Goal: Task Accomplishment & Management: Use online tool/utility

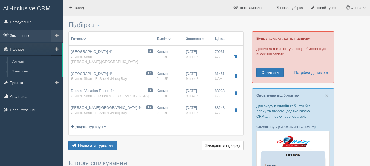
click at [25, 34] on link "Замовлення" at bounding box center [31, 36] width 63 height 12
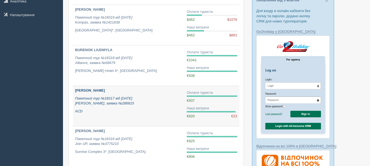
scroll to position [109, 0]
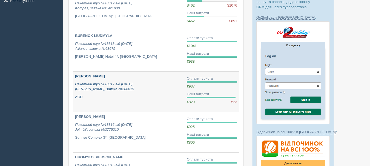
click at [100, 76] on b "ІЛЛЄНКО ЮРІЙ ВІТАЛІЙОВИЧ" at bounding box center [90, 76] width 30 height 4
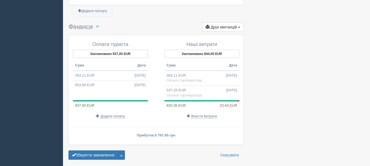
scroll to position [555, 0]
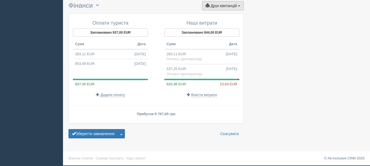
click at [221, 6] on span "Друк квитанцій" at bounding box center [223, 6] width 26 height 4
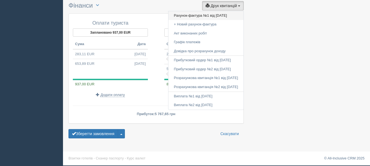
click at [177, 14] on link "Рахунок-фактура №1 від 11.08.2025" at bounding box center [205, 15] width 75 height 9
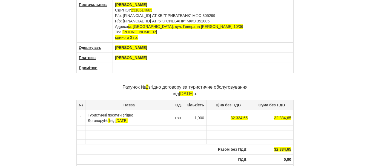
scroll to position [27, 0]
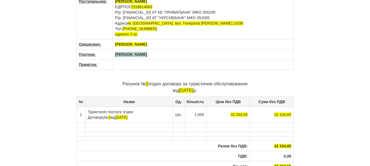
drag, startPoint x: 149, startPoint y: 56, endPoint x: 108, endPoint y: 51, distance: 41.3
click at [108, 51] on tr "Платник: ІЛЛЄНКО OLENA" at bounding box center [184, 55] width 217 height 10
click at [123, 56] on th at bounding box center [202, 55] width 181 height 10
click at [146, 85] on span "2" at bounding box center [147, 83] width 2 height 5
click at [179, 89] on span "11.08.2025" at bounding box center [186, 90] width 15 height 5
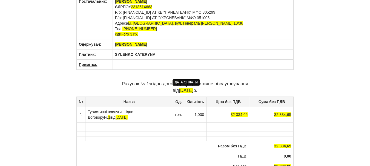
click at [179, 90] on span "11.08.2025" at bounding box center [186, 90] width 15 height 5
click at [183, 91] on span ".08.2025" at bounding box center [189, 90] width 18 height 5
click at [182, 90] on span ".0.2025" at bounding box center [188, 90] width 15 height 5
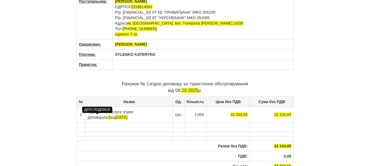
click at [115, 118] on span "08.08.2025" at bounding box center [121, 117] width 12 height 4
click at [115, 116] on span "08.08.2025" at bounding box center [121, 117] width 12 height 4
click at [115, 116] on span "08.0.2025" at bounding box center [123, 117] width 17 height 4
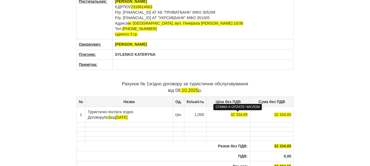
drag, startPoint x: 229, startPoint y: 114, endPoint x: 246, endPoint y: 114, distance: 17.5
click at [246, 114] on td "32 334,65" at bounding box center [228, 115] width 44 height 16
click at [241, 115] on span "53791? 65" at bounding box center [238, 114] width 18 height 4
drag, startPoint x: 229, startPoint y: 115, endPoint x: 247, endPoint y: 114, distance: 18.1
click at [247, 114] on td "53791, 65" at bounding box center [228, 115] width 44 height 16
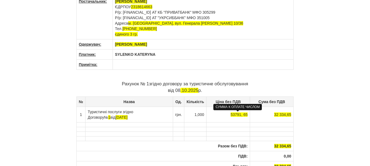
copy span "53791, 65"
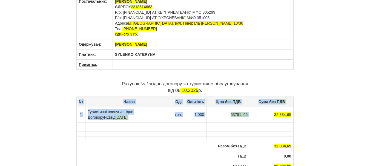
drag, startPoint x: 274, startPoint y: 113, endPoint x: 291, endPoint y: 114, distance: 17.0
click at [293, 114] on td "32 334,65" at bounding box center [272, 115] width 44 height 16
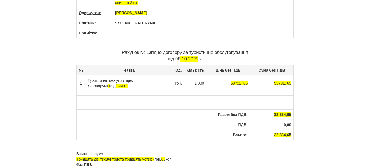
scroll to position [87, 0]
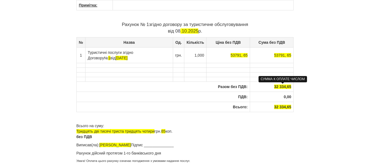
drag, startPoint x: 273, startPoint y: 87, endPoint x: 290, endPoint y: 86, distance: 17.5
click at [290, 86] on th "32 334,65" at bounding box center [272, 87] width 44 height 10
drag, startPoint x: 274, startPoint y: 106, endPoint x: 291, endPoint y: 107, distance: 17.2
click at [291, 107] on th "32 334,65" at bounding box center [272, 107] width 44 height 10
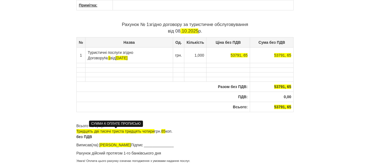
click at [77, 132] on span "Тридцять дві тисячі триста тридцять чотири" at bounding box center [115, 131] width 78 height 4
click at [80, 133] on span "Тридцять дві тисячі триста тридцять чотири" at bounding box center [115, 131] width 78 height 4
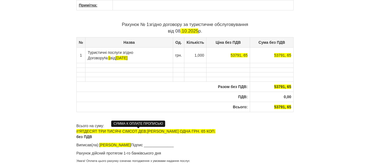
click at [78, 131] on span "п'ЯТДЕСЯТ ТРИ ТИСЯЧІ СІМСОТ ДЕВ;ЯНОСТО ОДНА ГРН. 65 КОП." at bounding box center [145, 131] width 139 height 4
drag, startPoint x: 213, startPoint y: 130, endPoint x: 214, endPoint y: 134, distance: 4.2
click at [212, 131] on p "Всього на суму: П'ЯТДЕСЯТ ТРИ ТИСЯЧІ СІМСОТ ДЕВ;ЯНОСТО ОДНА ГРН. 65 КОП. без ПДВ" at bounding box center [184, 131] width 217 height 16
click at [99, 137] on p "Всього на суму: П'ЯТДЕСЯТ ТРИ ТИСЯЧІ СІМСОТ ДЕВ;ЯНОСТО ОДНА ГРН. 65 КОП. без ПДВ" at bounding box center [184, 131] width 217 height 16
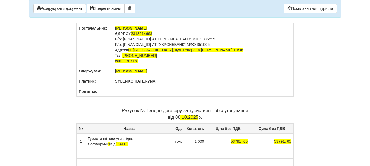
scroll to position [0, 0]
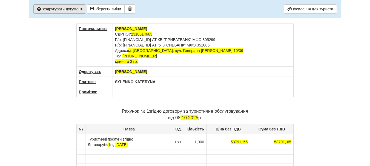
click at [65, 9] on button "Роздрукувати документ" at bounding box center [59, 8] width 53 height 9
